Goal: Task Accomplishment & Management: Use online tool/utility

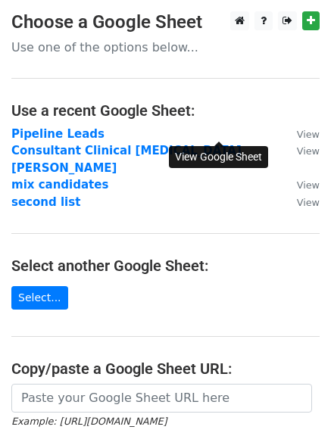
click at [297, 132] on small "View" at bounding box center [308, 134] width 23 height 11
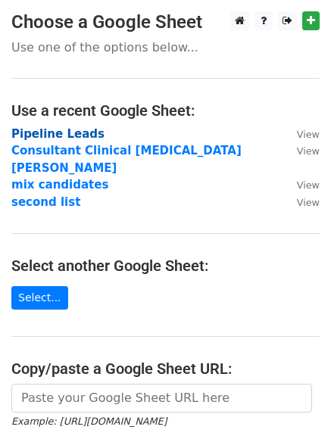
click at [70, 129] on strong "Pipeline Leads" at bounding box center [57, 134] width 93 height 14
click at [73, 128] on strong "Pipeline Leads" at bounding box center [57, 134] width 93 height 14
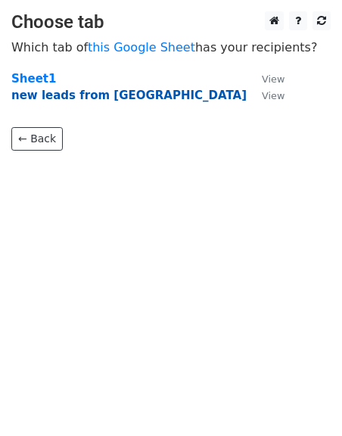
click at [54, 89] on strong "new leads from Mikki" at bounding box center [128, 96] width 235 height 14
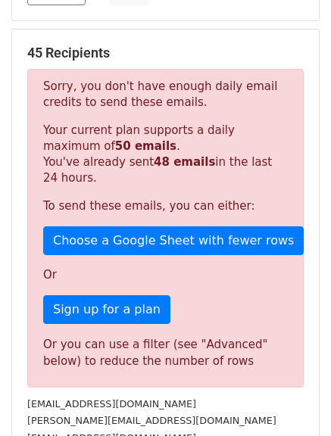
scroll to position [200, 0]
